Goal: Transaction & Acquisition: Register for event/course

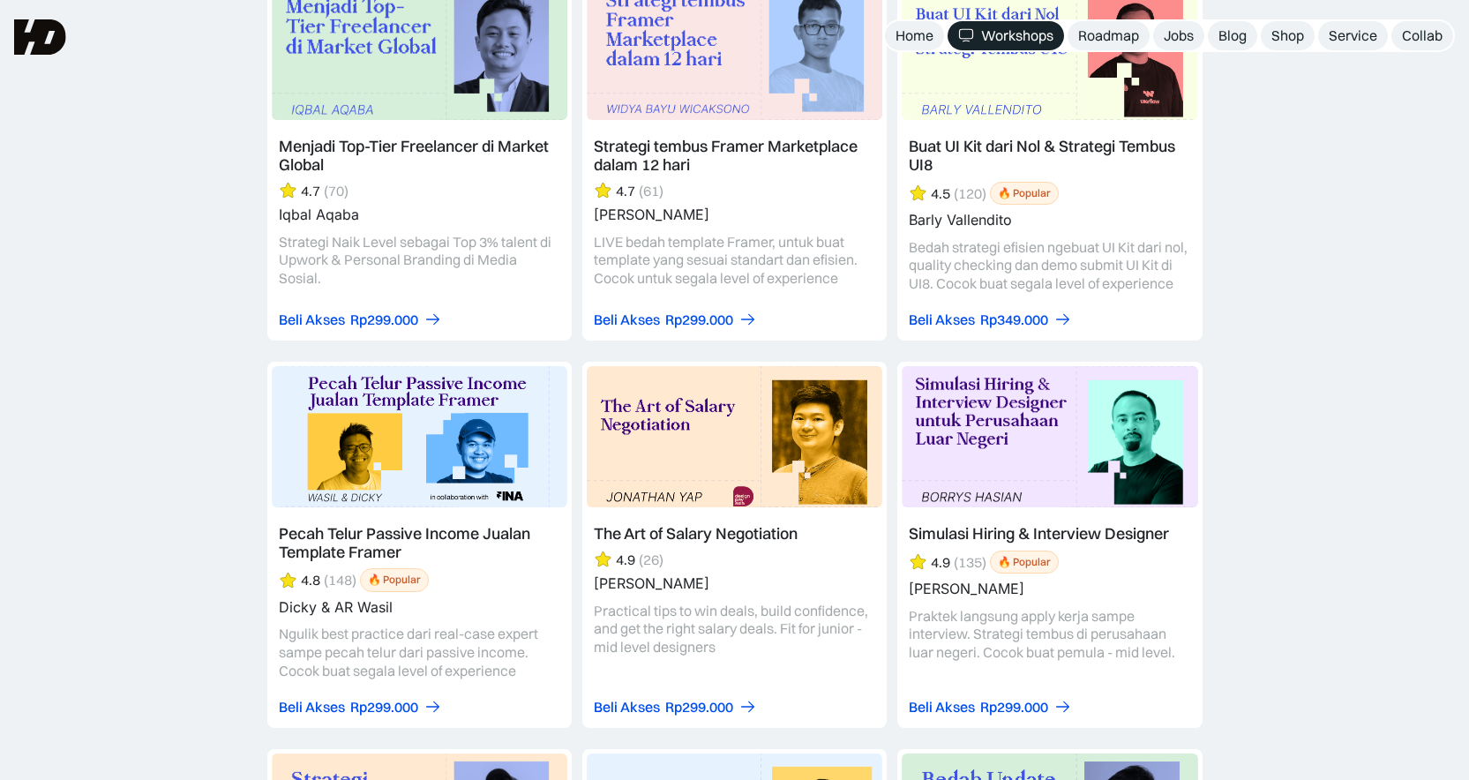
scroll to position [2972, 0]
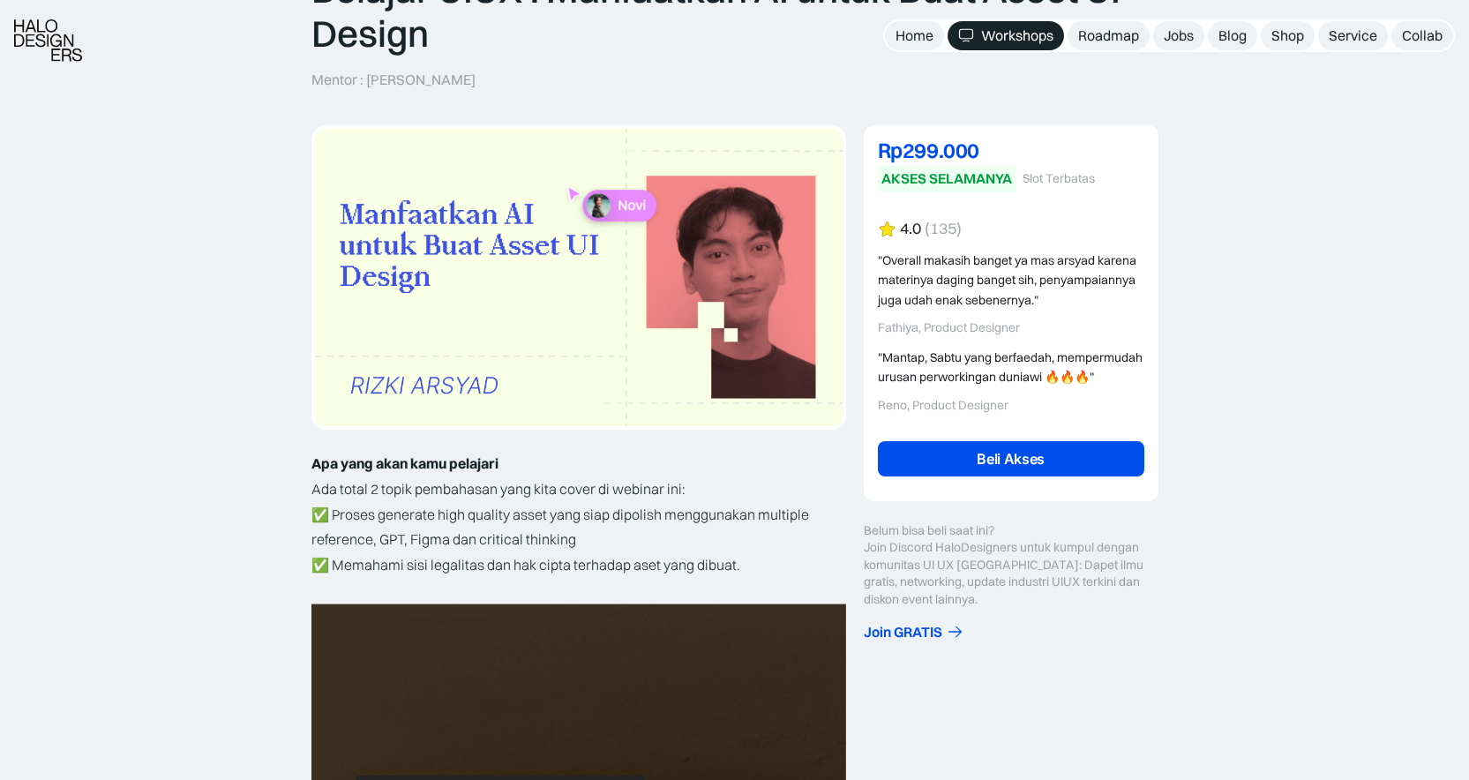
scroll to position [222, 0]
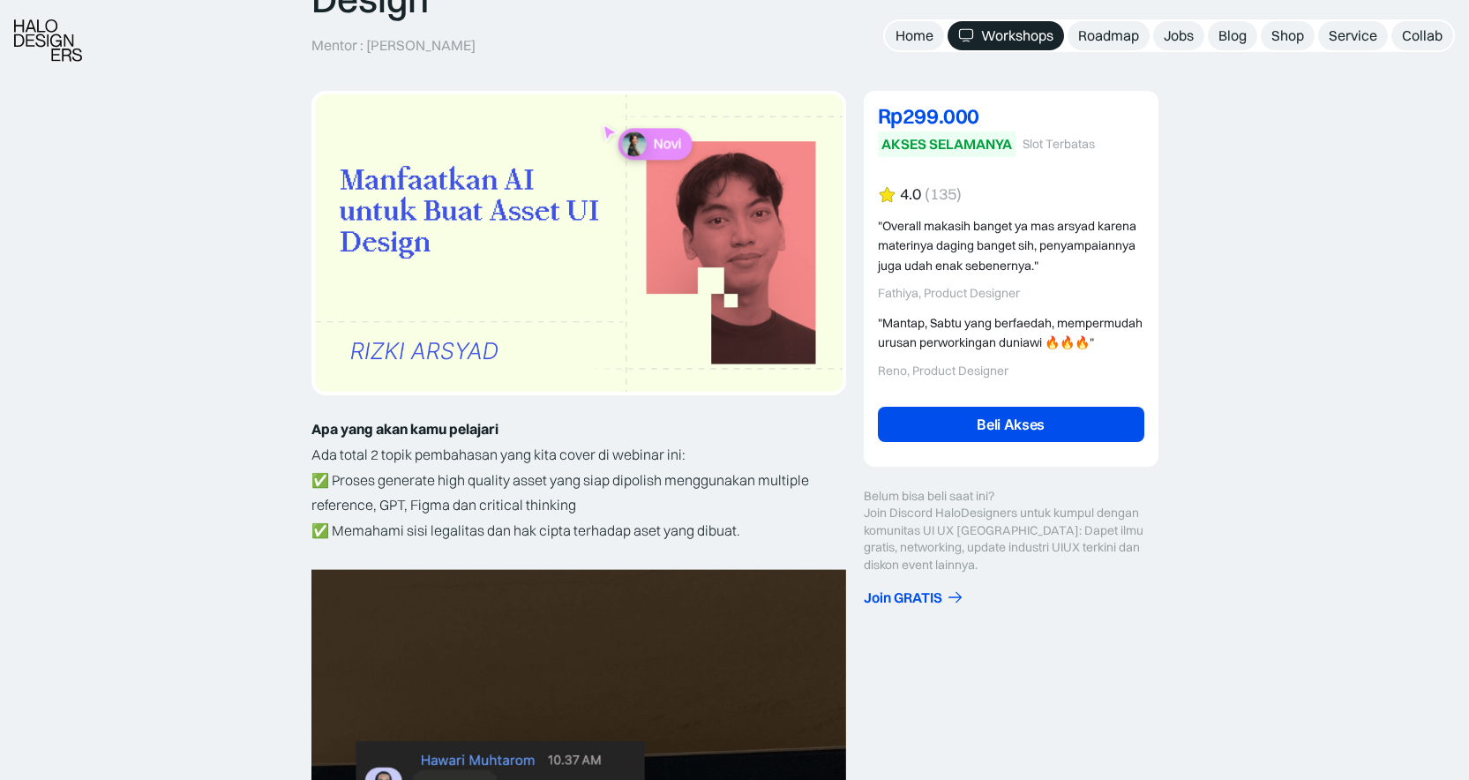
click at [907, 195] on div "4.0" at bounding box center [910, 194] width 21 height 19
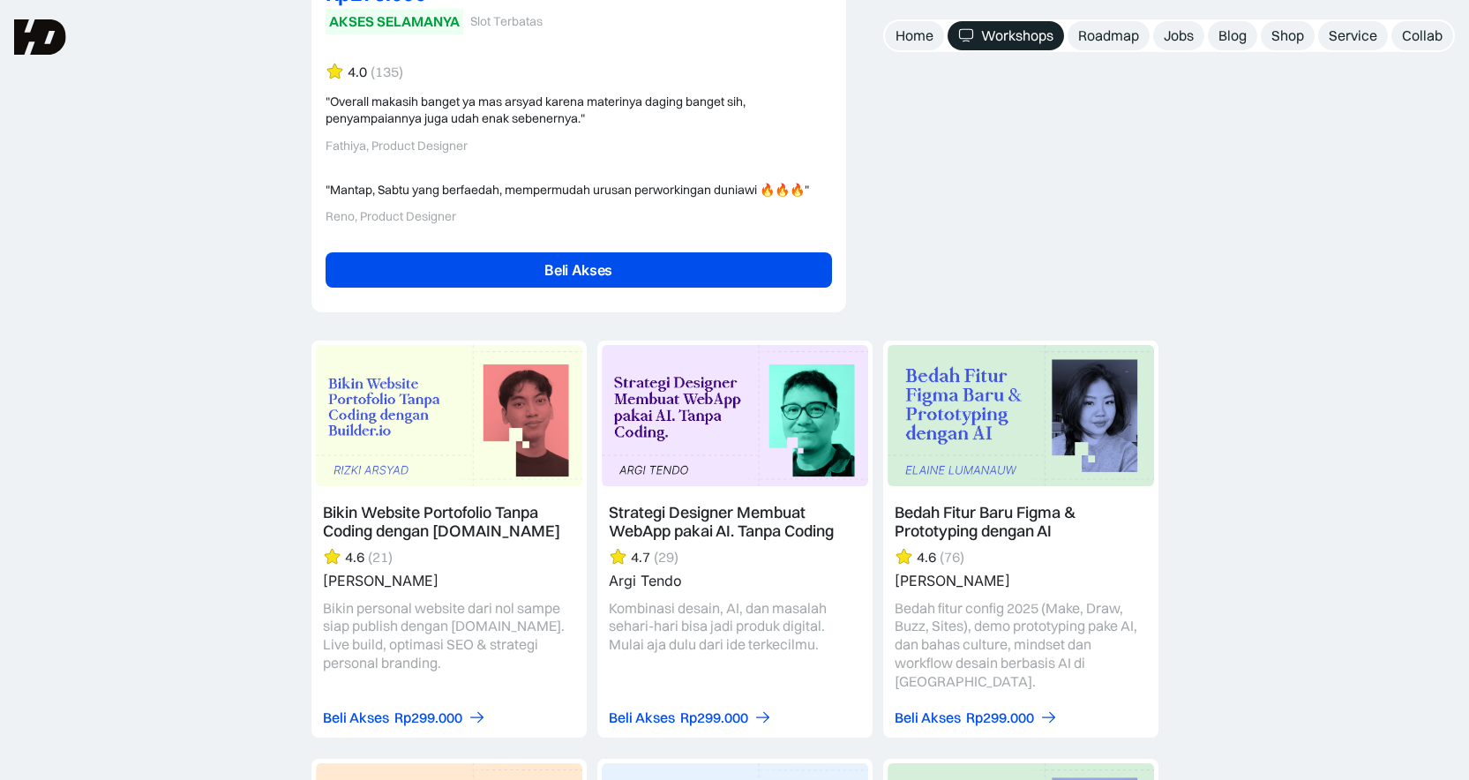
scroll to position [3984, 0]
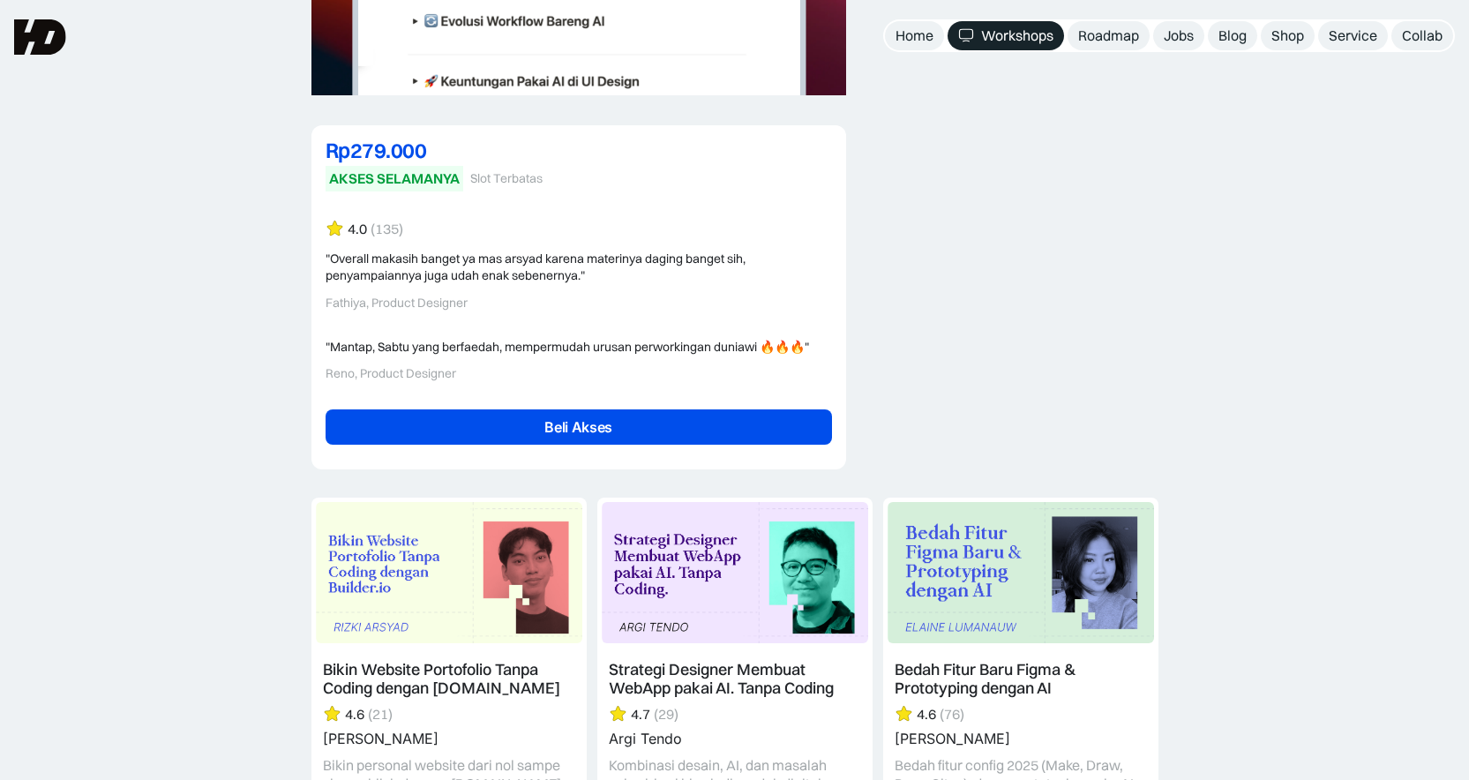
click at [435, 331] on div "4.0 (135) "Overall makasih banget ya mas arsyad karena materinya daging banget …" at bounding box center [579, 338] width 507 height 236
click at [385, 221] on div "(135)" at bounding box center [387, 229] width 33 height 19
click at [346, 218] on div "Rp279.000 6% OFF Rp299.000 AKSES SELAMANYA Slot Terbatas Rp279.000 DISKON 6% OF…" at bounding box center [579, 297] width 535 height 344
click at [366, 268] on div ""Overall makasih banget ya mas arsyad karena materinya daging banget sih, penya…" at bounding box center [579, 268] width 507 height 34
click at [366, 332] on div "4.0 (135) "Overall makasih banget ya mas arsyad karena materinya daging banget …" at bounding box center [579, 338] width 507 height 236
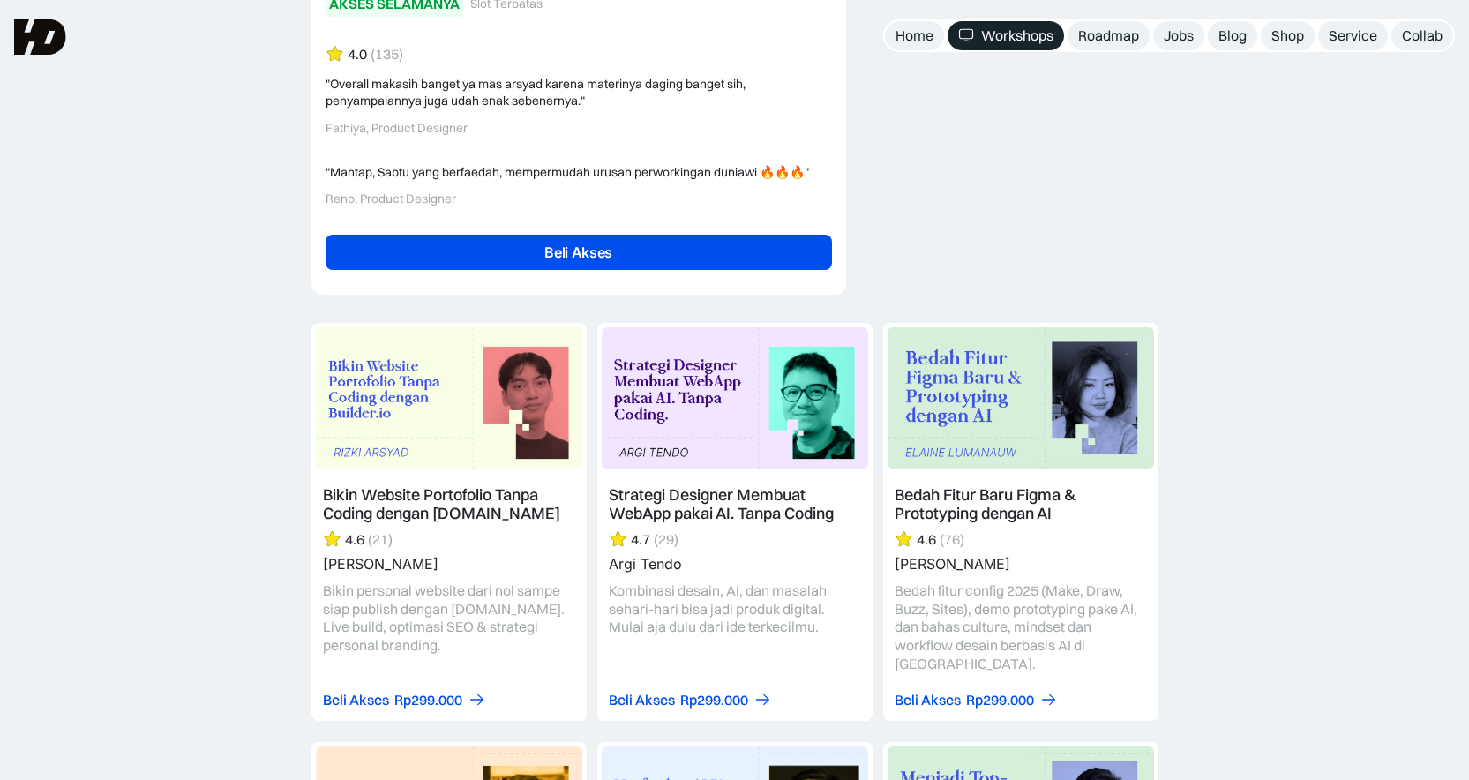
scroll to position [4156, 0]
